Goal: Task Accomplishment & Management: Manage account settings

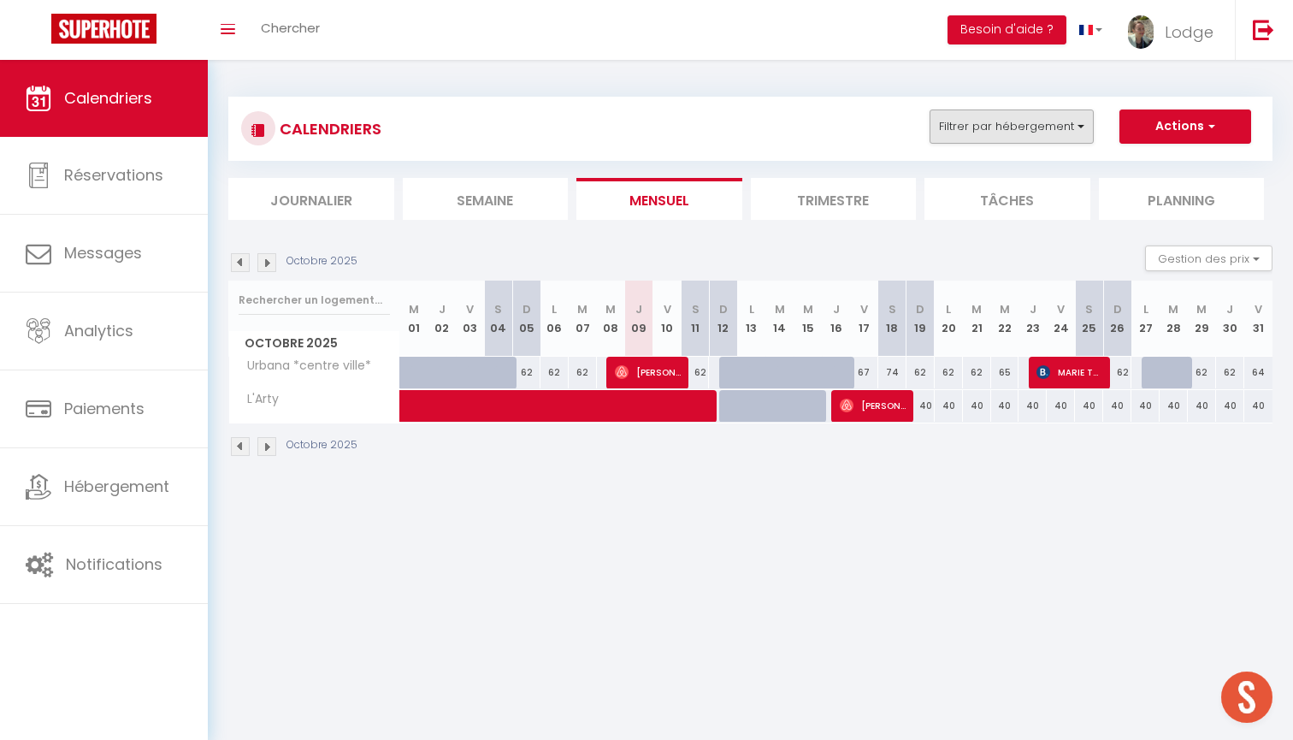
click at [974, 125] on button "Filtrer par hébergement" at bounding box center [1011, 126] width 164 height 34
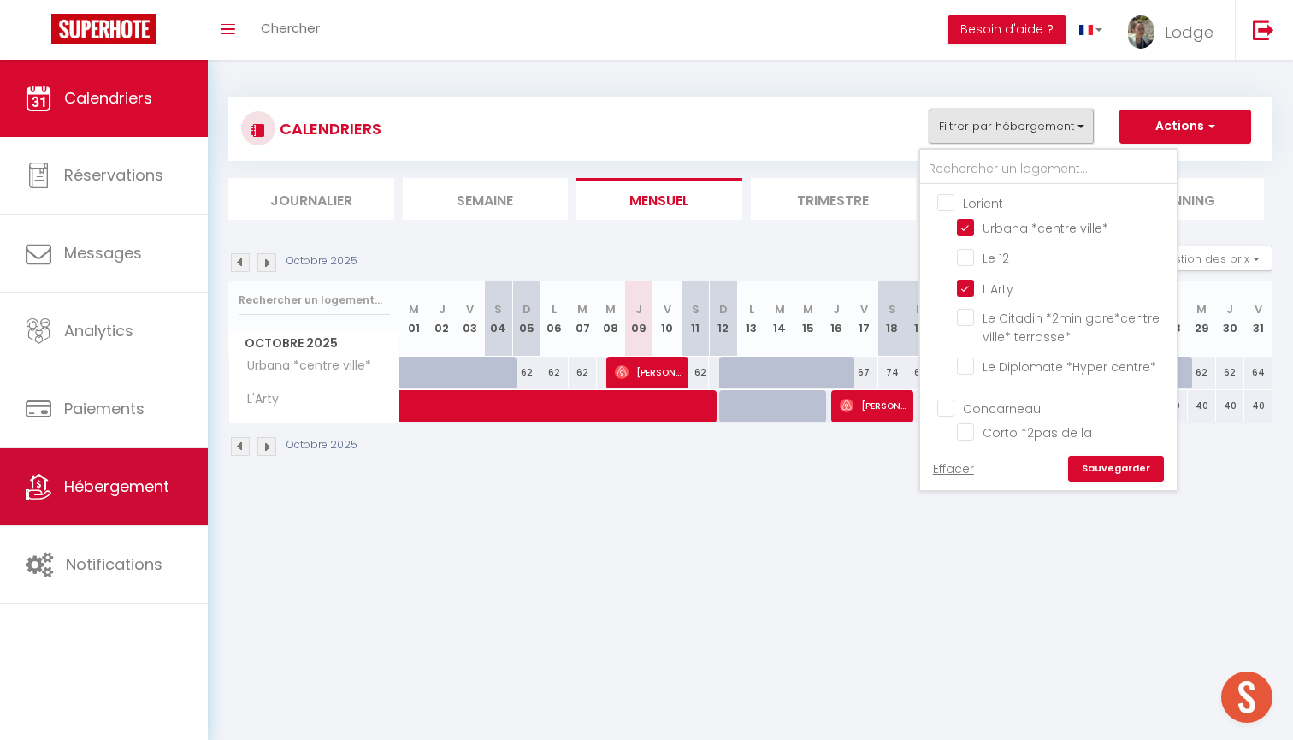
click at [29, 477] on icon at bounding box center [39, 487] width 26 height 26
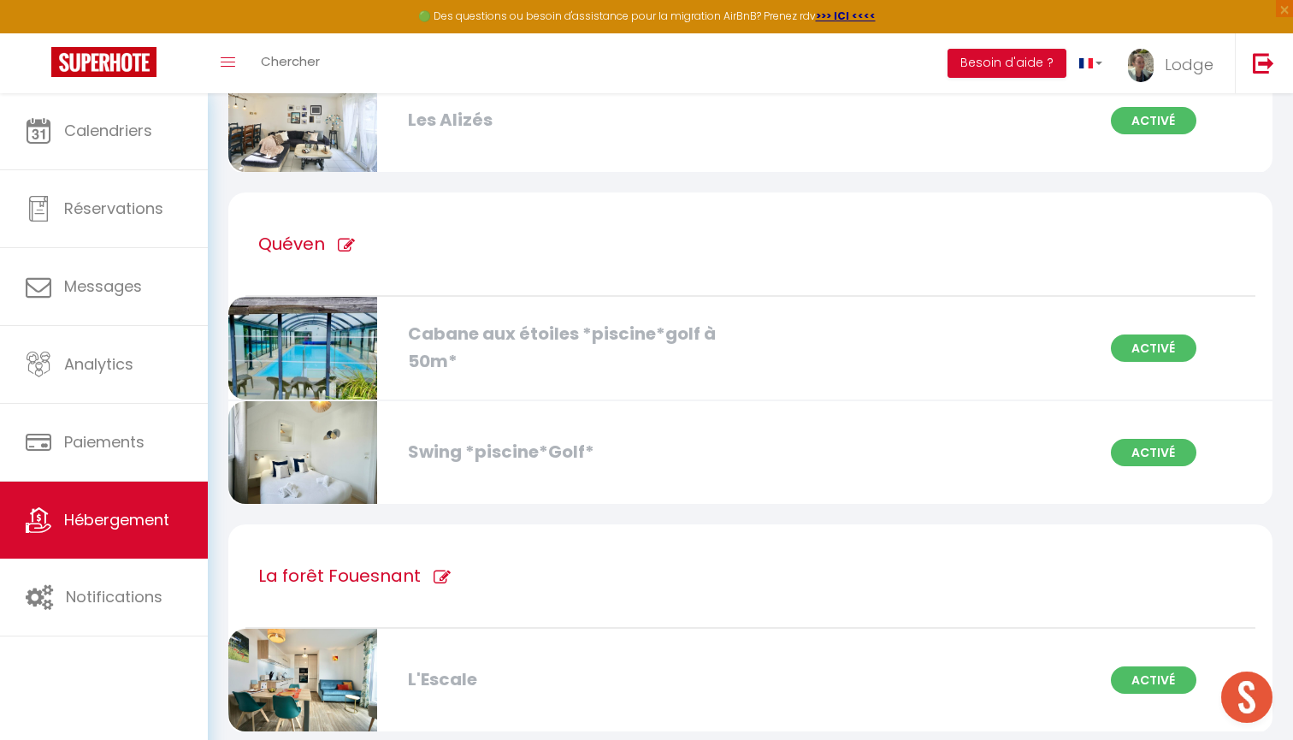
scroll to position [6998, 0]
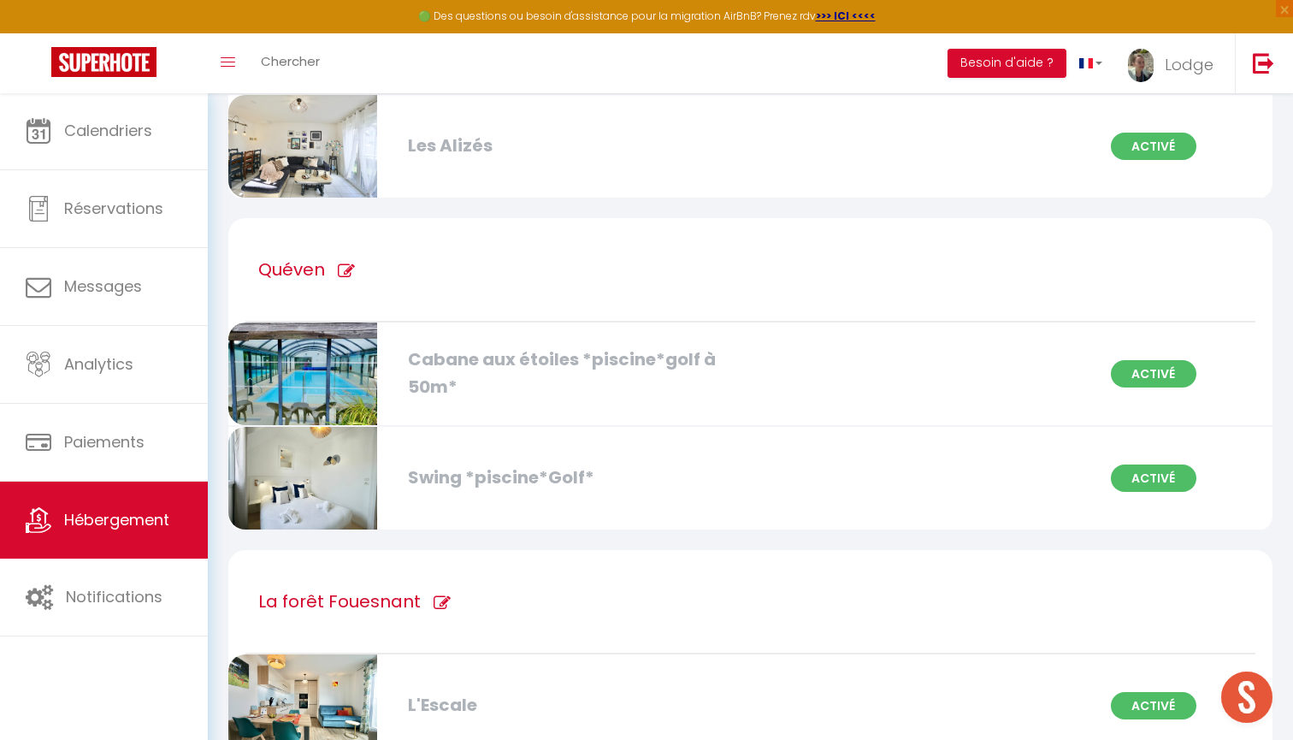
click at [475, 372] on div "Cabane aux étoiles *piscine*golf à 50m*" at bounding box center [565, 373] width 333 height 54
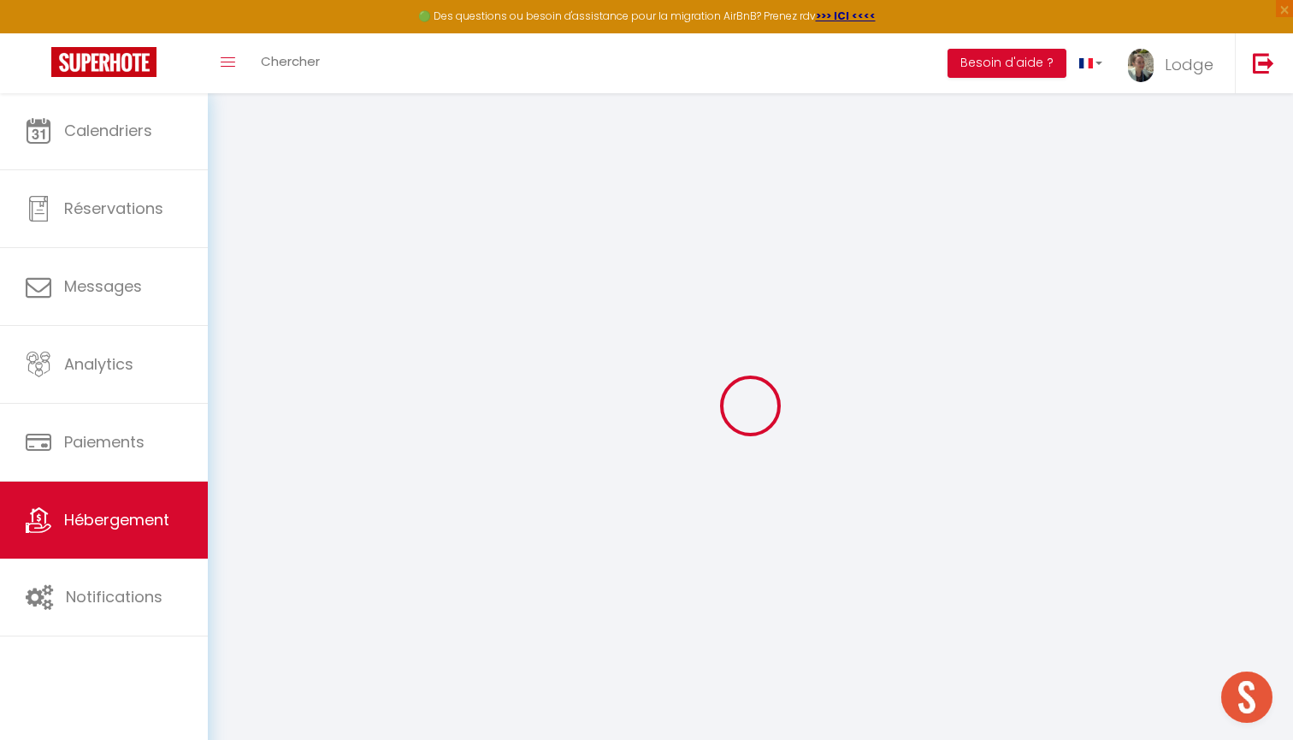
select select
checkbox input "false"
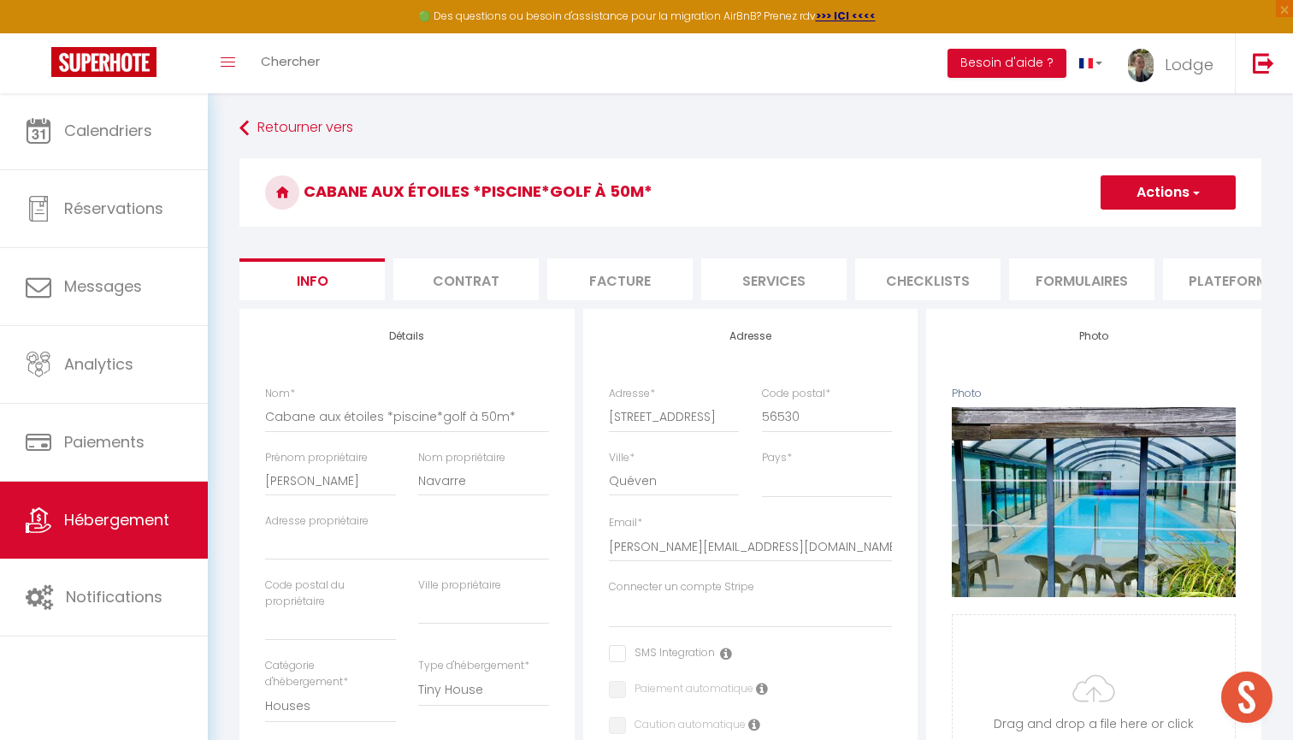
select select
checkbox input "false"
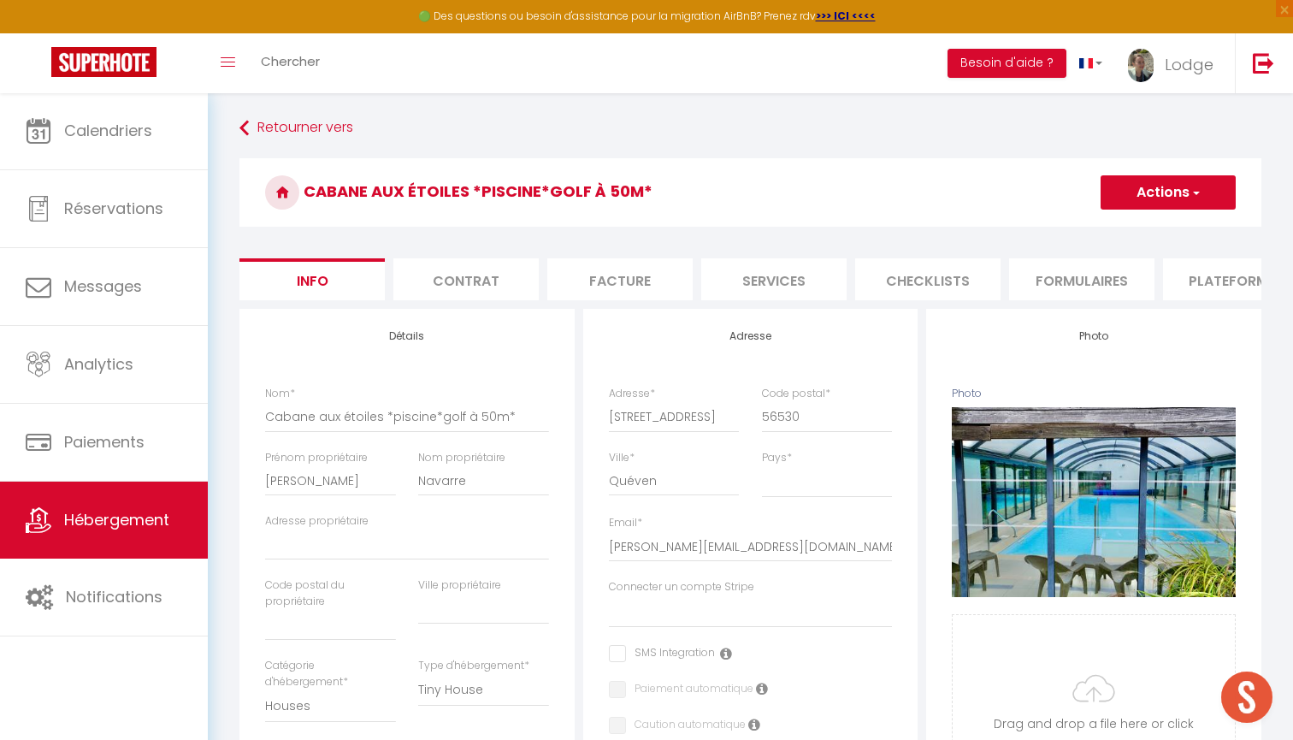
select select
checkbox input "false"
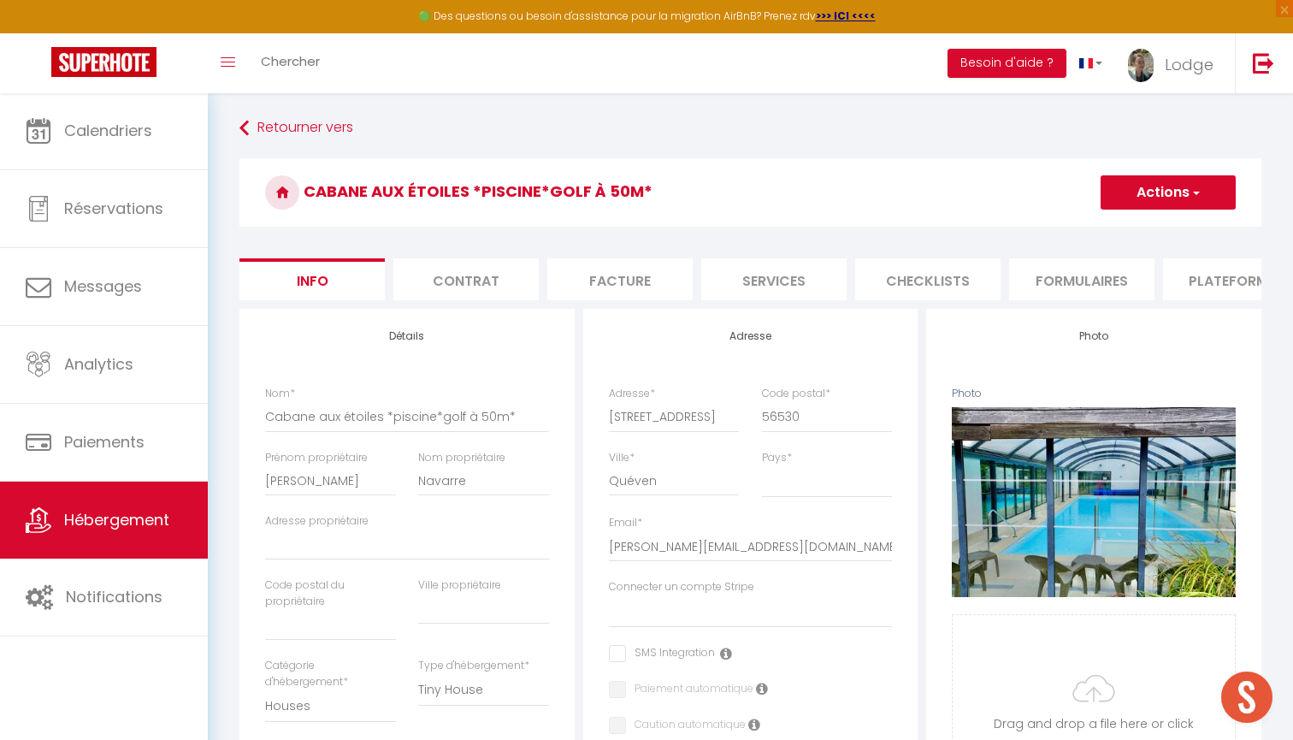
click at [446, 276] on li "Contrat" at bounding box center [465, 279] width 145 height 42
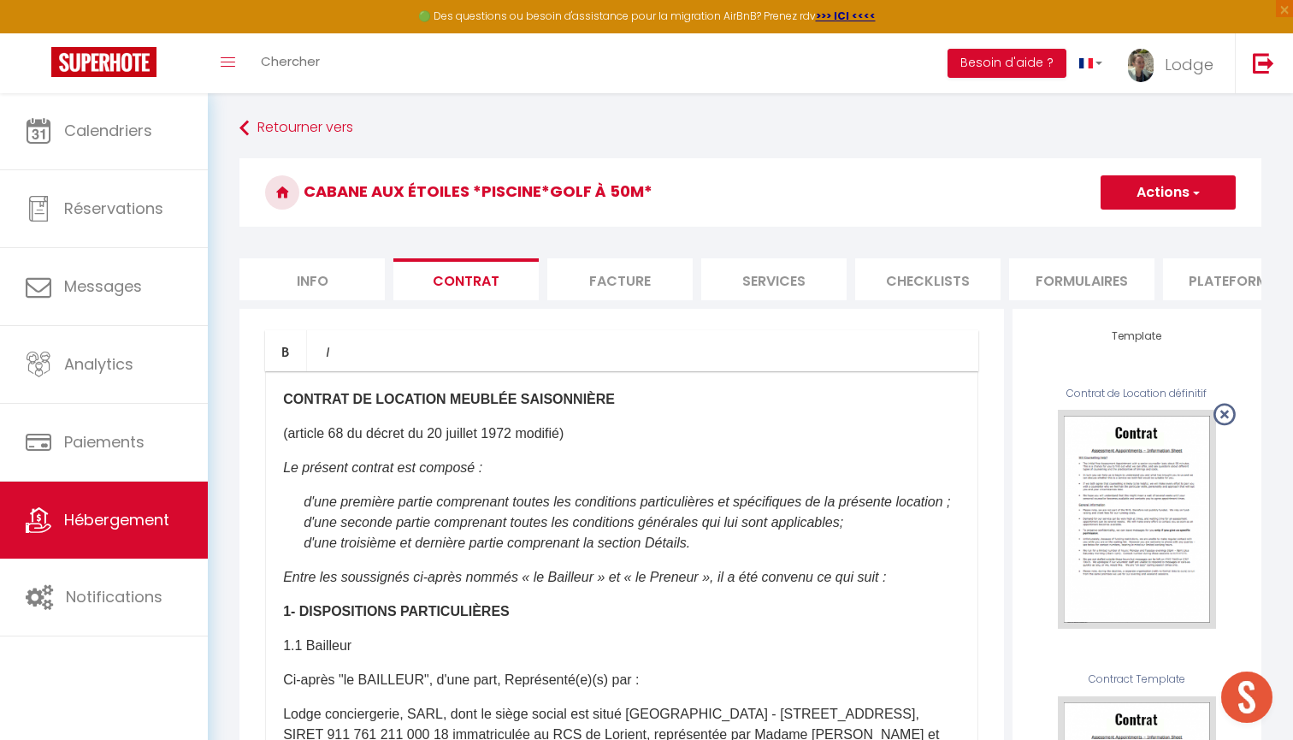
click at [463, 533] on li "d'une seconde partie comprenant toutes les conditions générales qui lui sont ap…" at bounding box center [632, 522] width 657 height 21
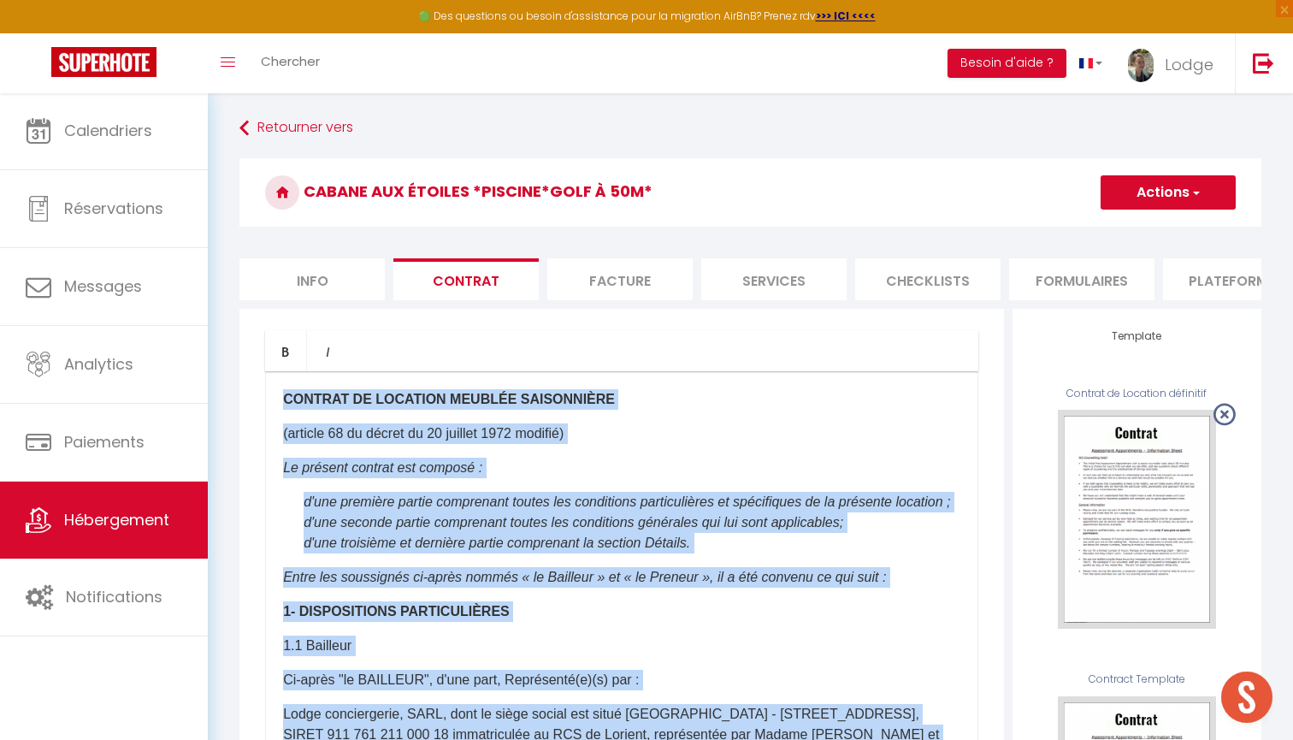
copy div "​ LOREMIP DO SITAMETC ADIPISC ELITSEDDOEI (tempori 74 ut labore et 20 dolorem 7…"
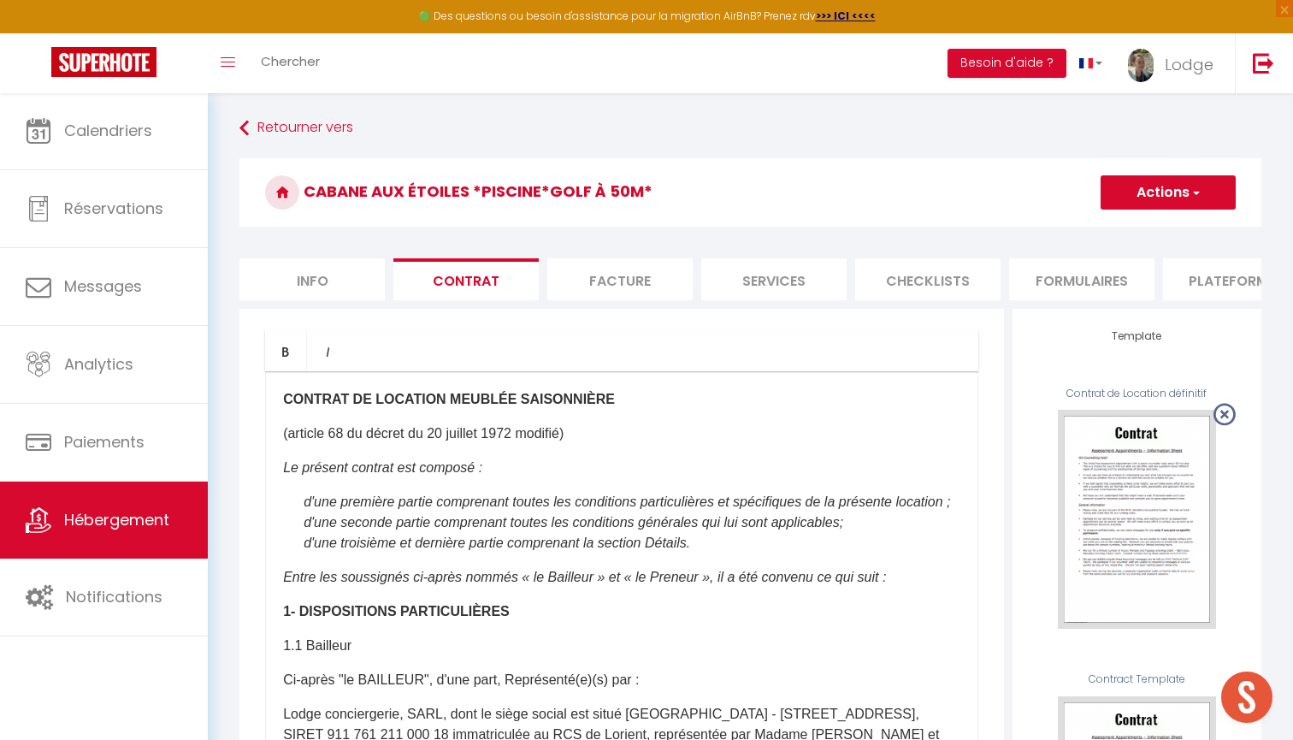
click at [632, 280] on li "Facture" at bounding box center [619, 279] width 145 height 42
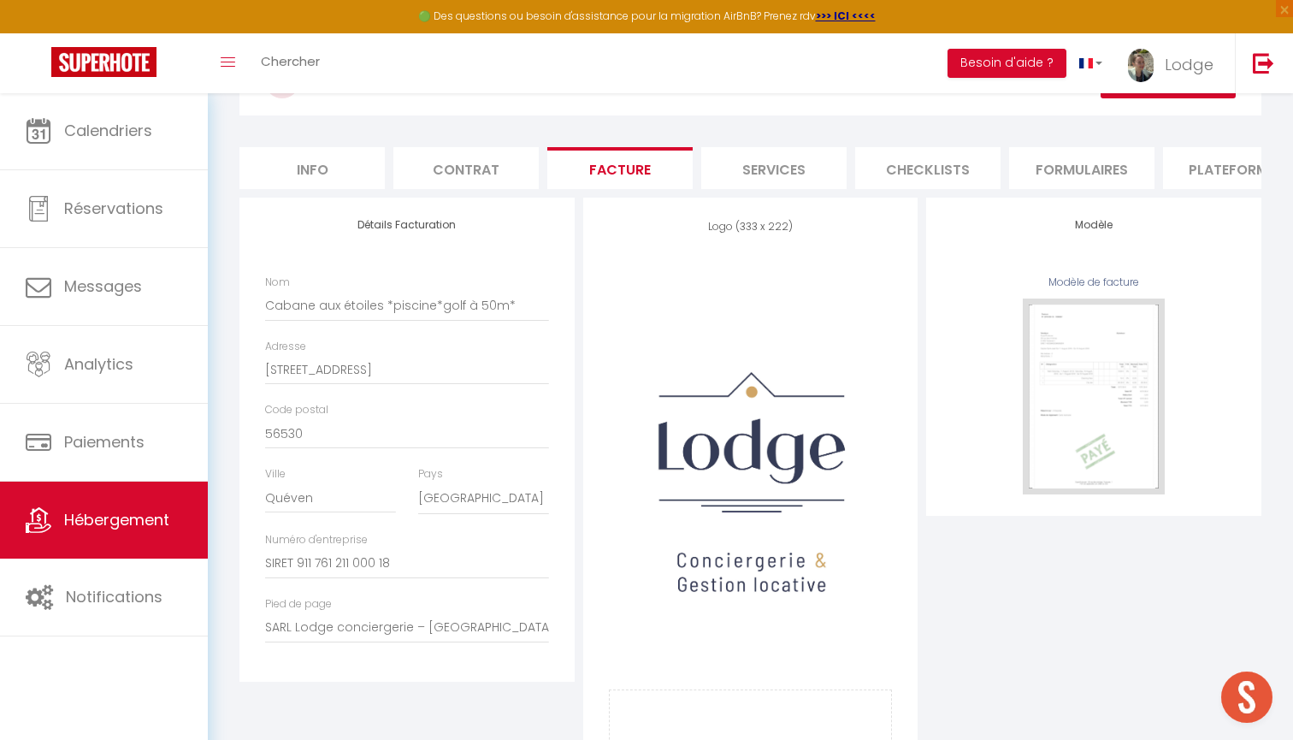
scroll to position [111, 0]
click at [313, 629] on input "SARL Lodge conciergerie – [GEOGRAPHIC_DATA], [GEOGRAPHIC_DATA], [STREET_ADDRESS…" at bounding box center [407, 627] width 284 height 31
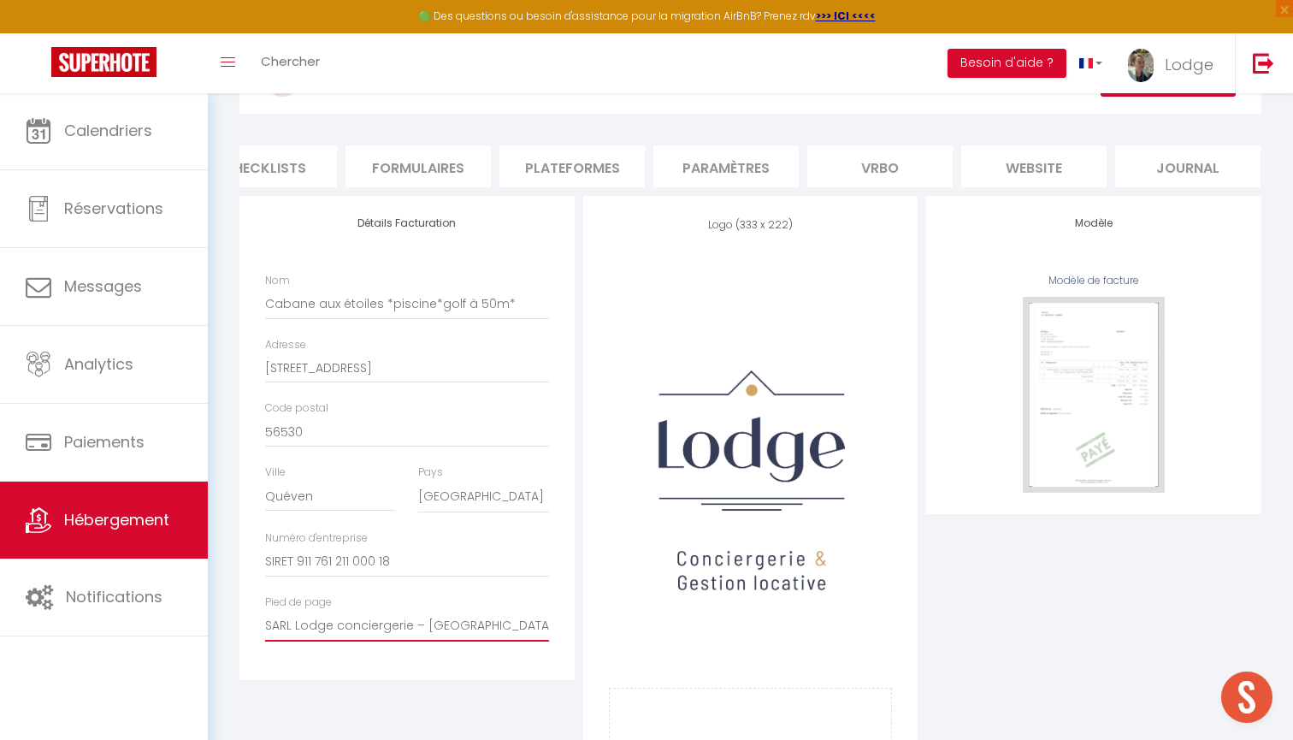
scroll to position [0, 663]
click at [1013, 173] on li "website" at bounding box center [1034, 166] width 145 height 42
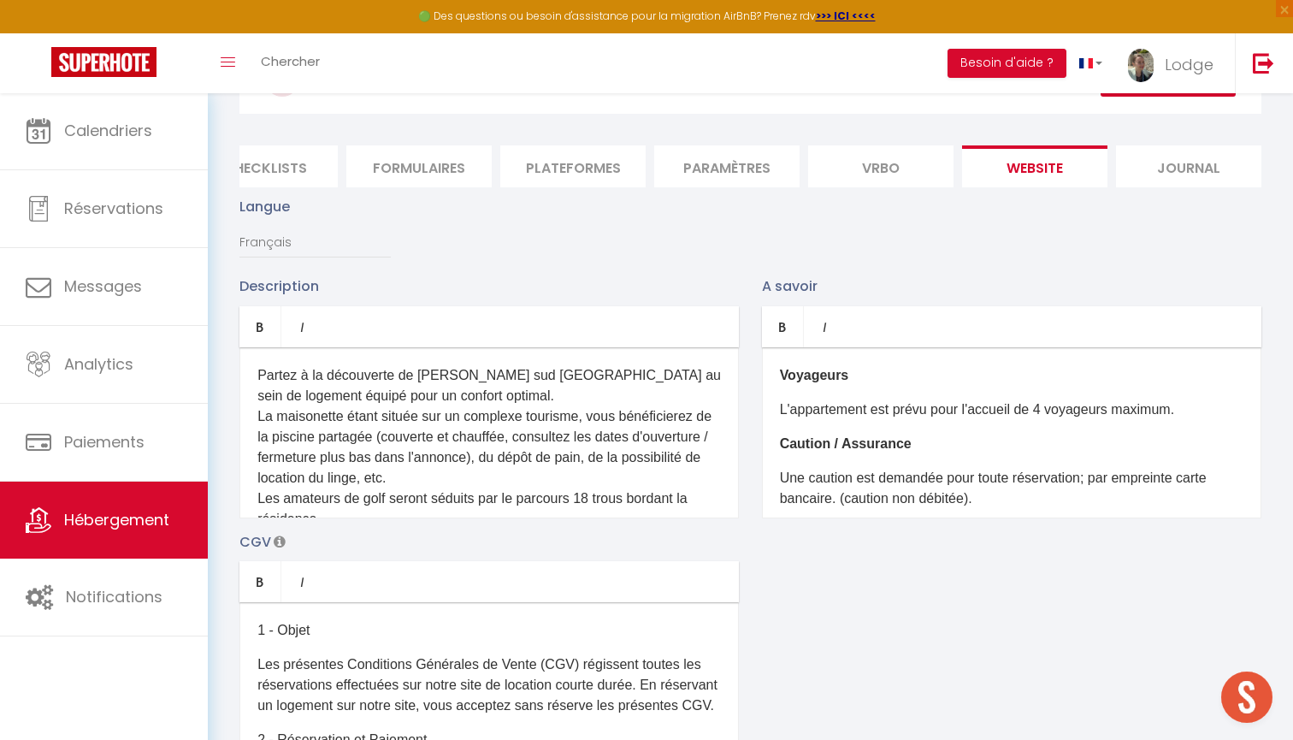
click at [942, 463] on div "​Voyageurs ​ ​L'appartement est prévu pour l'accueil de 4 voyageurs maximum. ​C…" at bounding box center [1011, 432] width 499 height 171
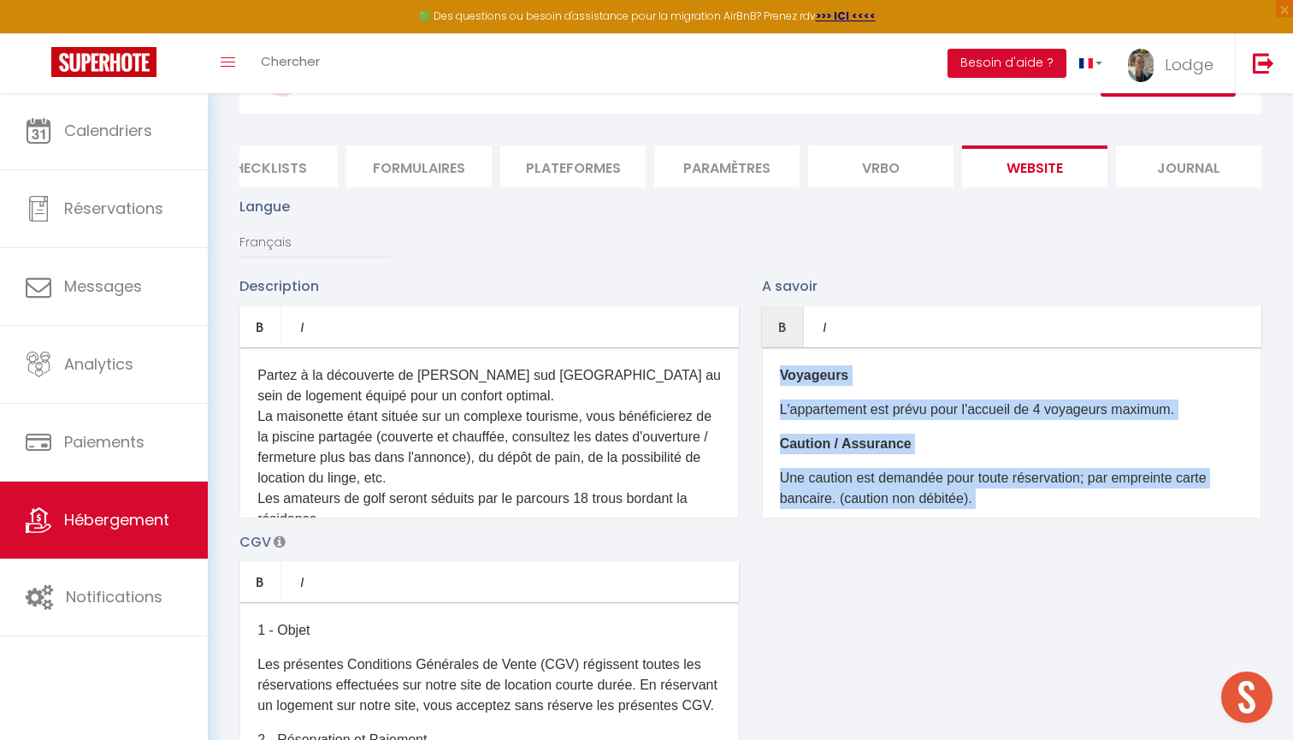
copy div "​Loremipsu ​ ​D'sitametcons adi elits doei t'incidid ut 4 laboreetd magnaal. ​E…"
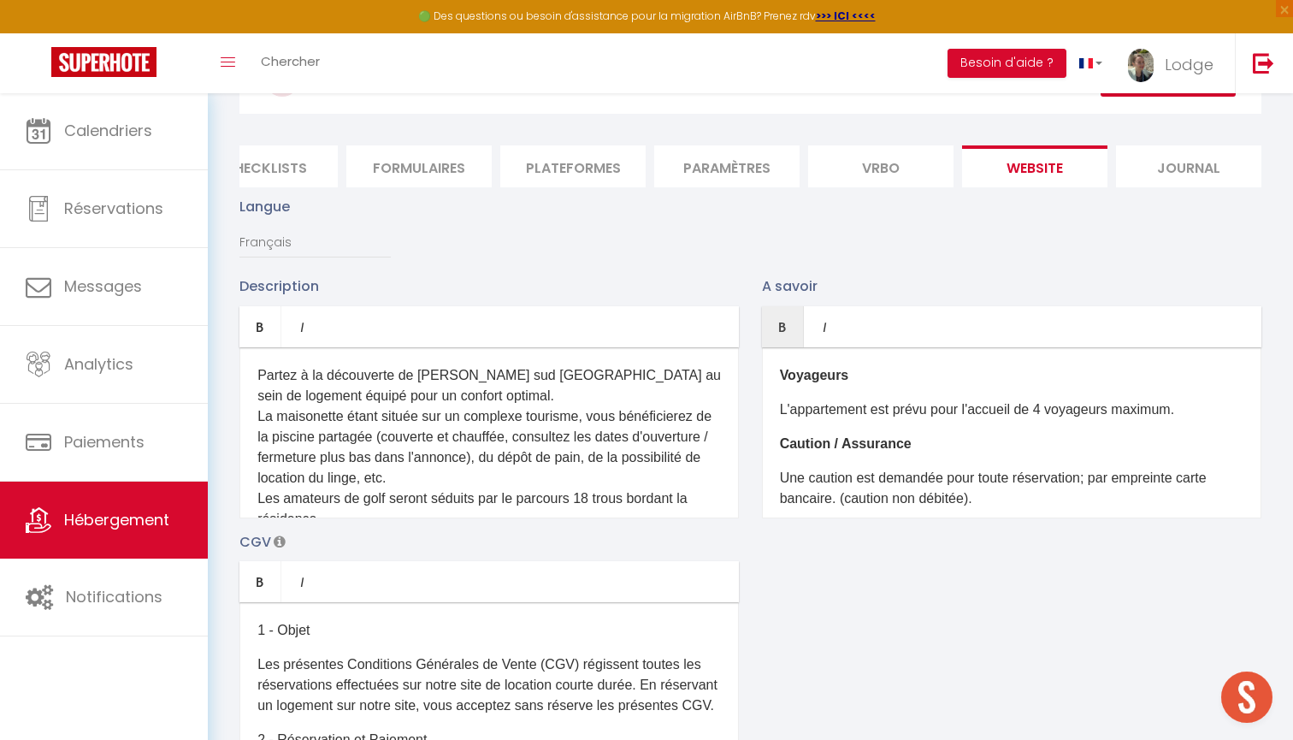
click at [496, 671] on p "Les présentes Conditions Générales de Vente (CGV) régissent toutes les réservat…" at bounding box center [488, 685] width 463 height 62
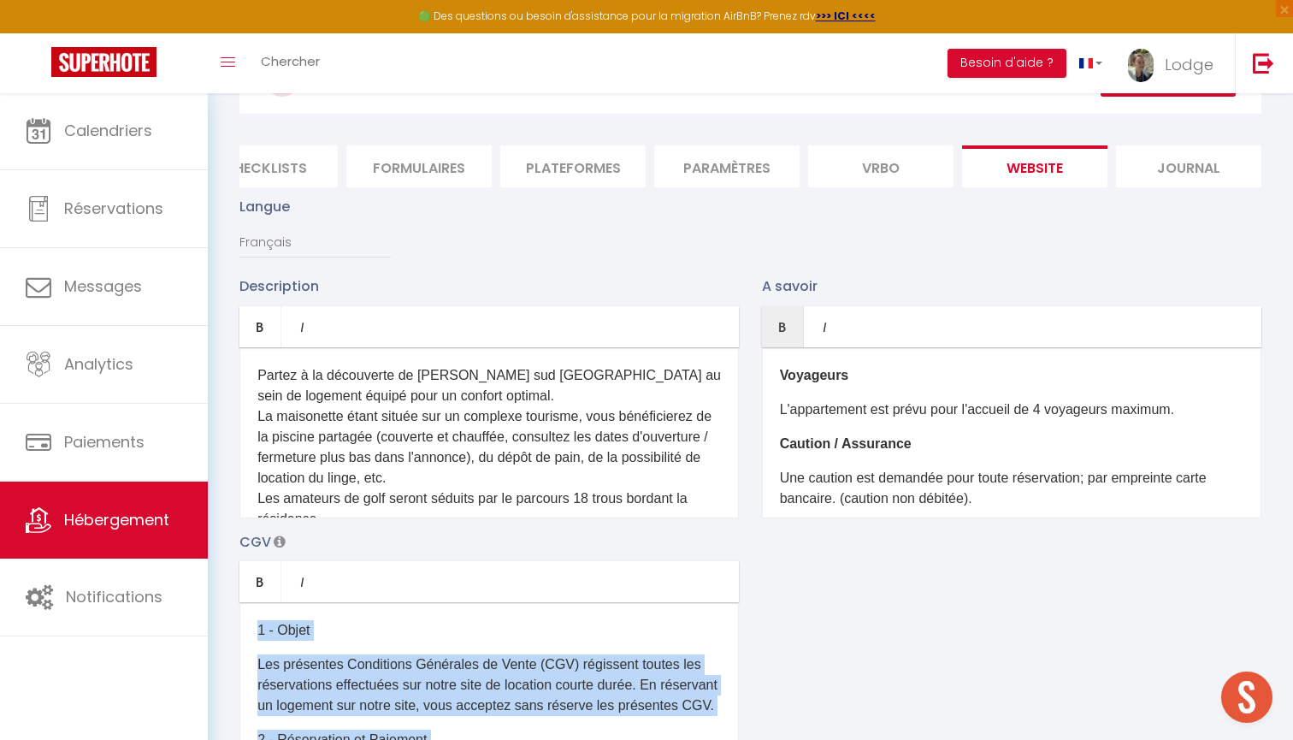
copy div "9 - Lorem Ips dolorsita Consectetu Adipiscin el Seddo (EIU) temporinc utlabo et…"
